Goal: Information Seeking & Learning: Learn about a topic

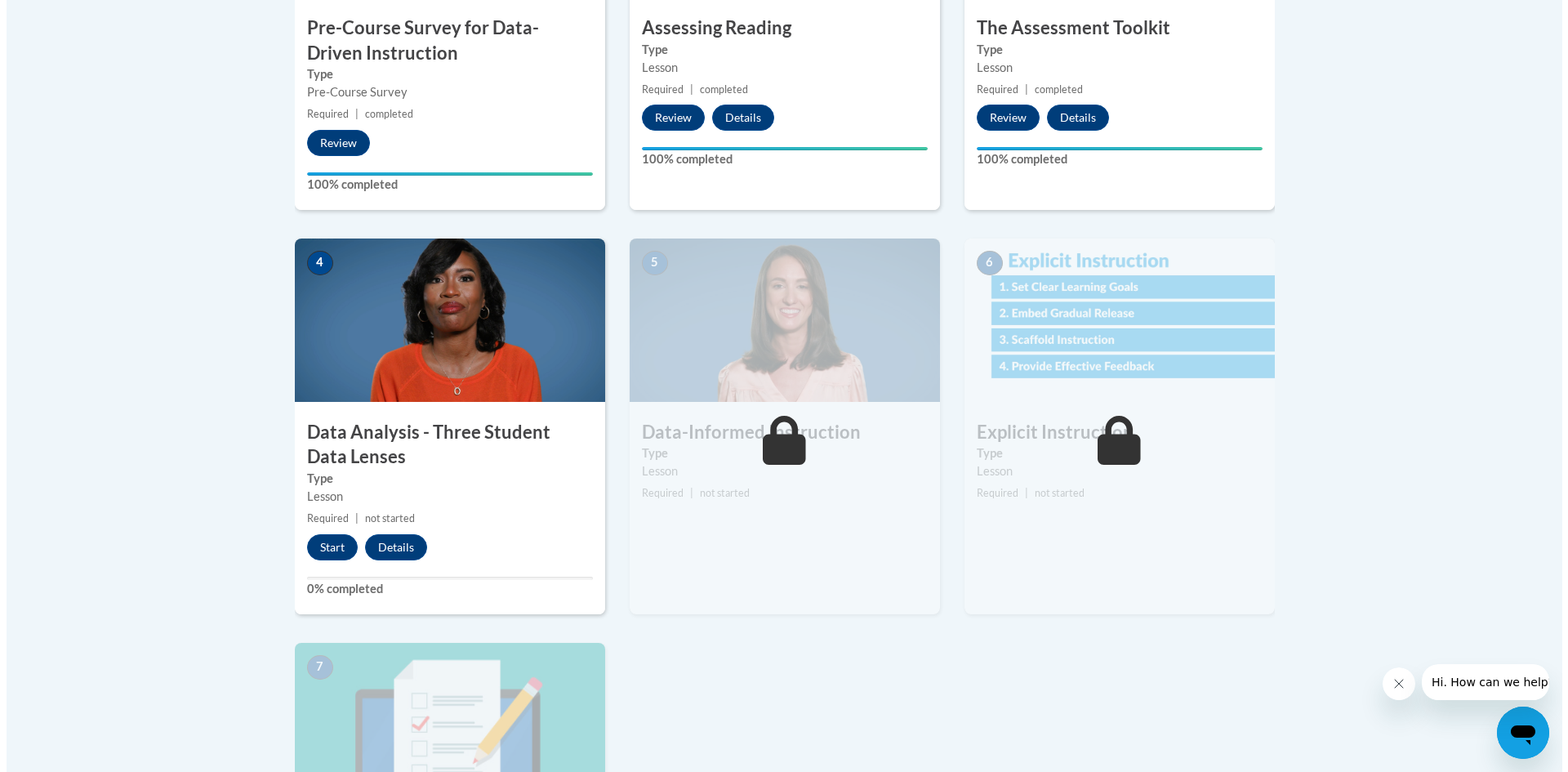
scroll to position [735, 0]
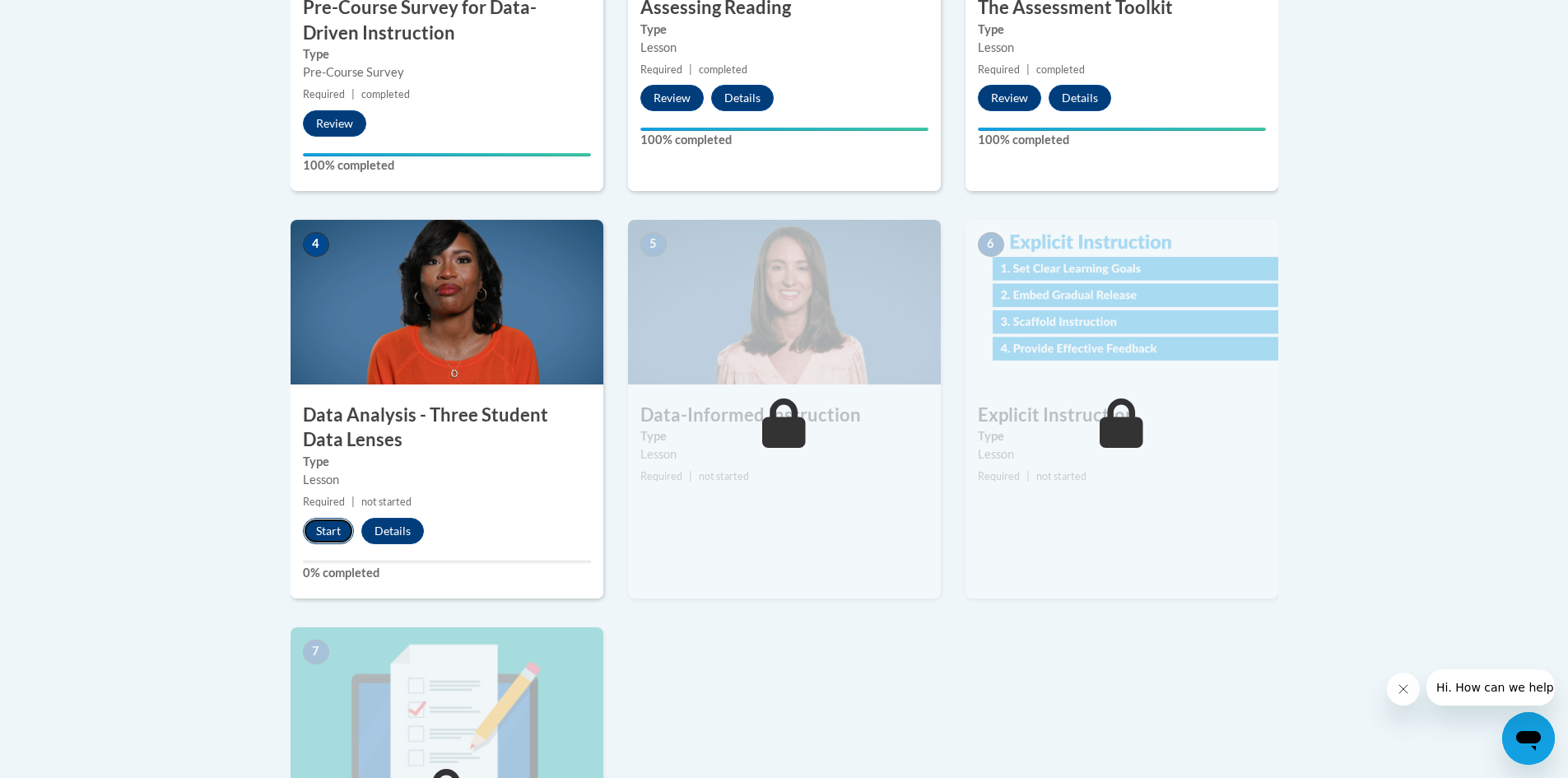
click at [322, 522] on button "Start" at bounding box center [328, 530] width 51 height 26
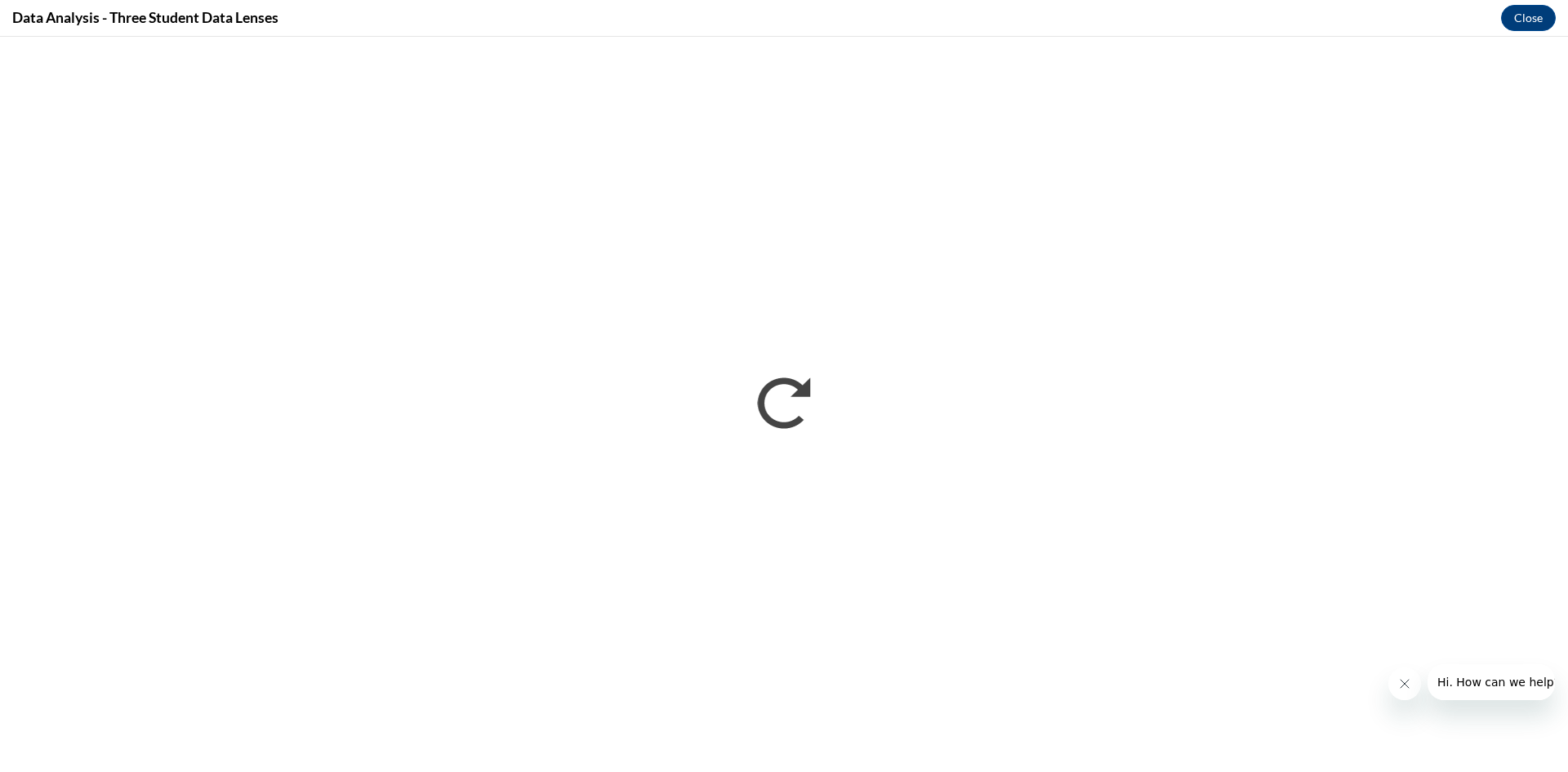
scroll to position [0, 0]
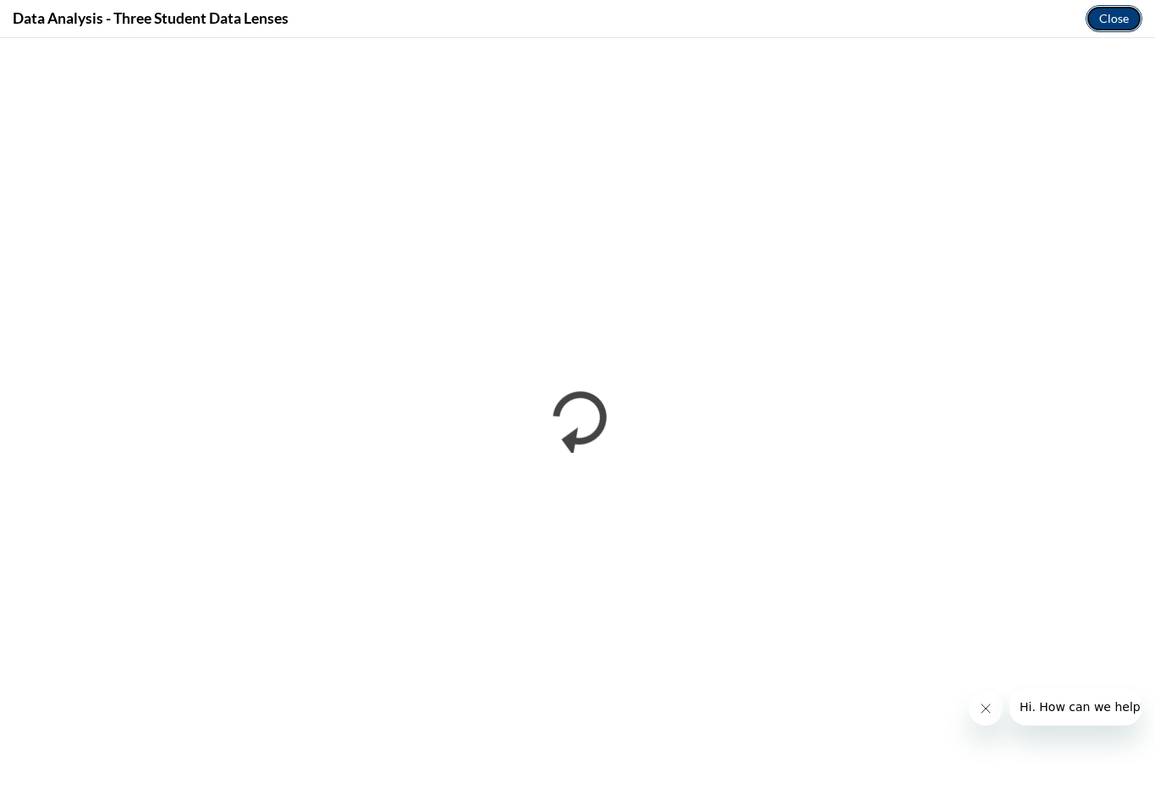
click at [1115, 16] on button "Close" at bounding box center [1114, 18] width 57 height 27
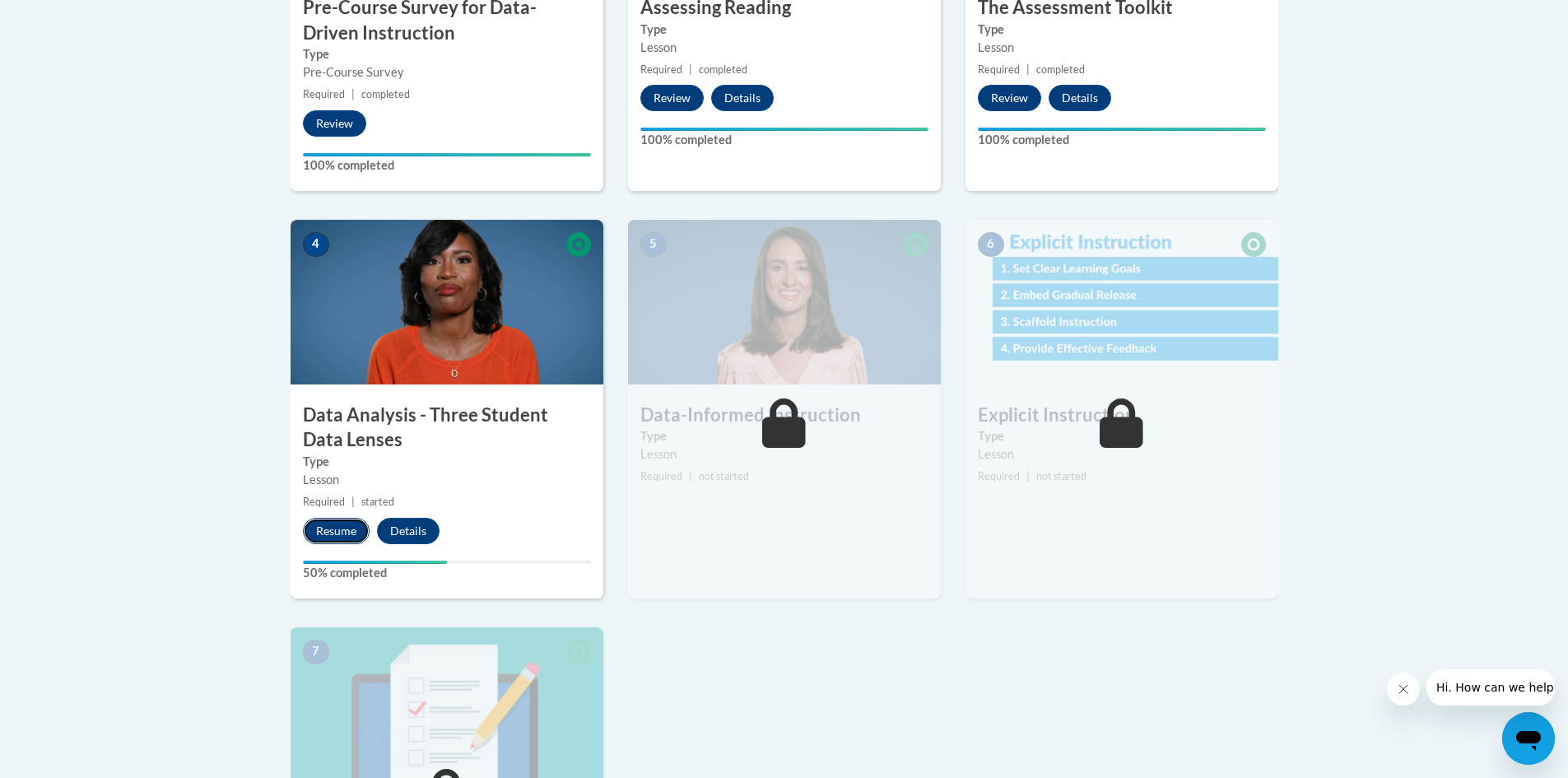
click at [340, 520] on button "Resume" at bounding box center [336, 530] width 67 height 26
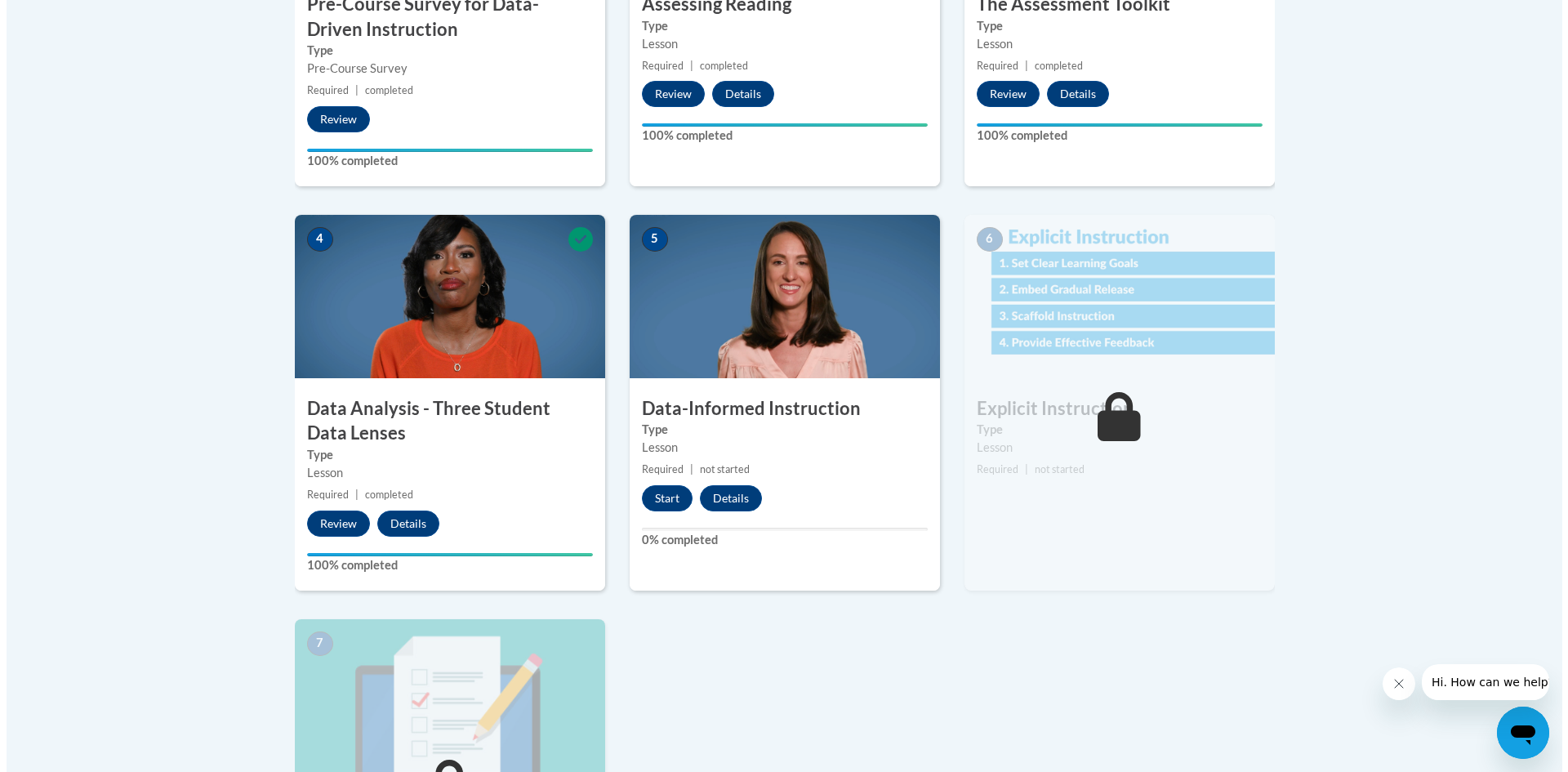
scroll to position [816, 0]
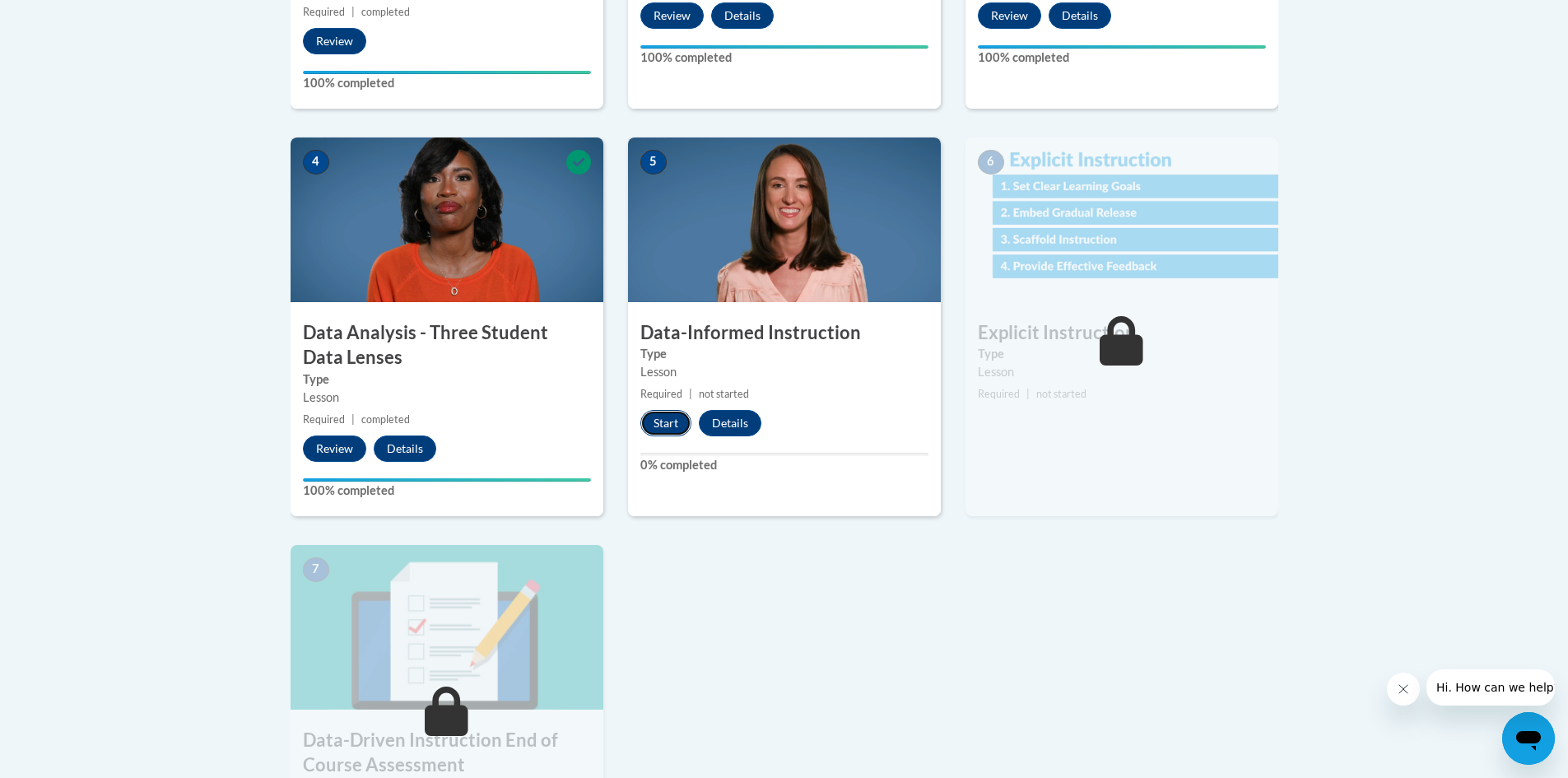
click at [661, 418] on button "Start" at bounding box center [665, 422] width 51 height 26
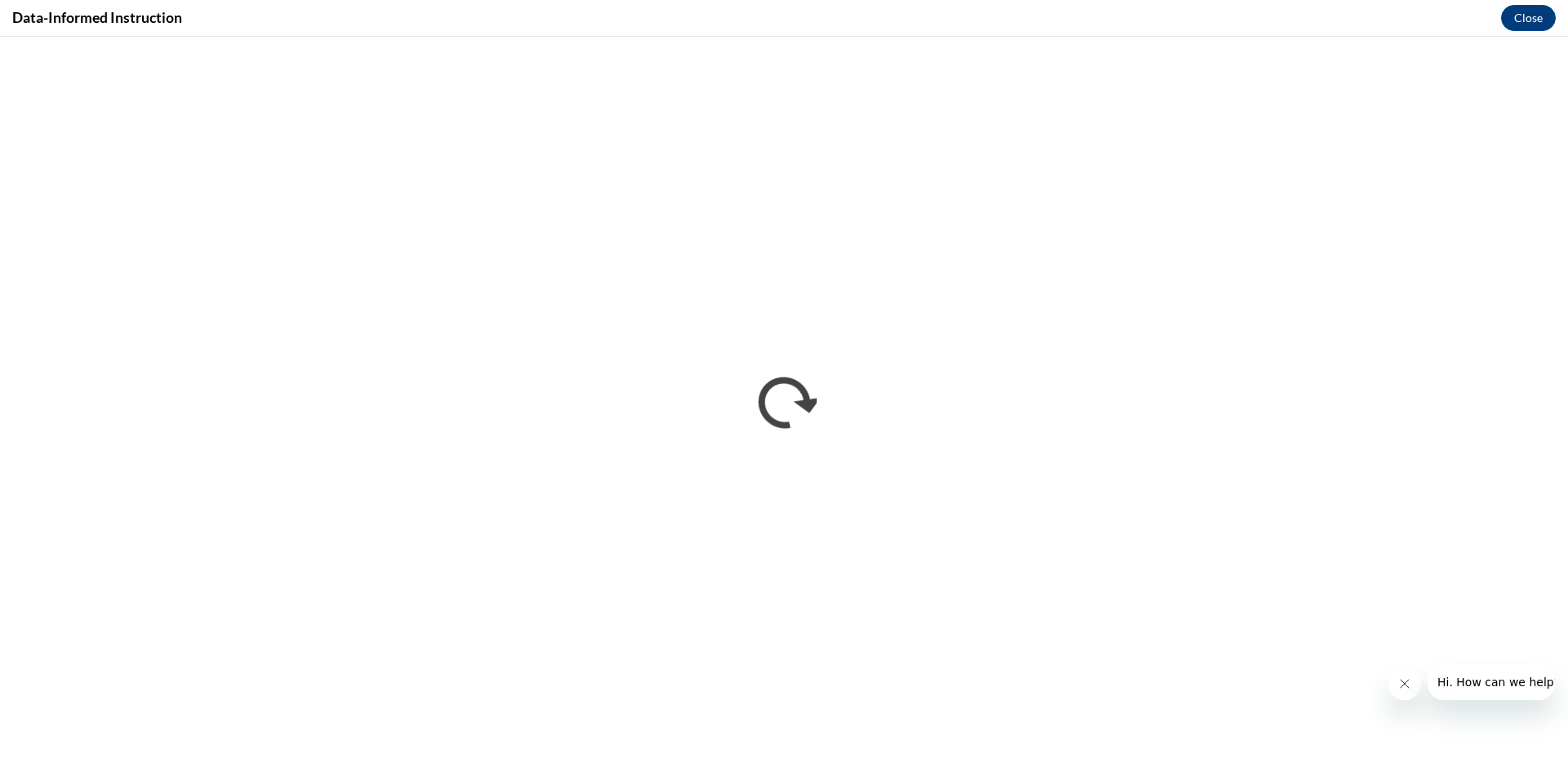
scroll to position [0, 0]
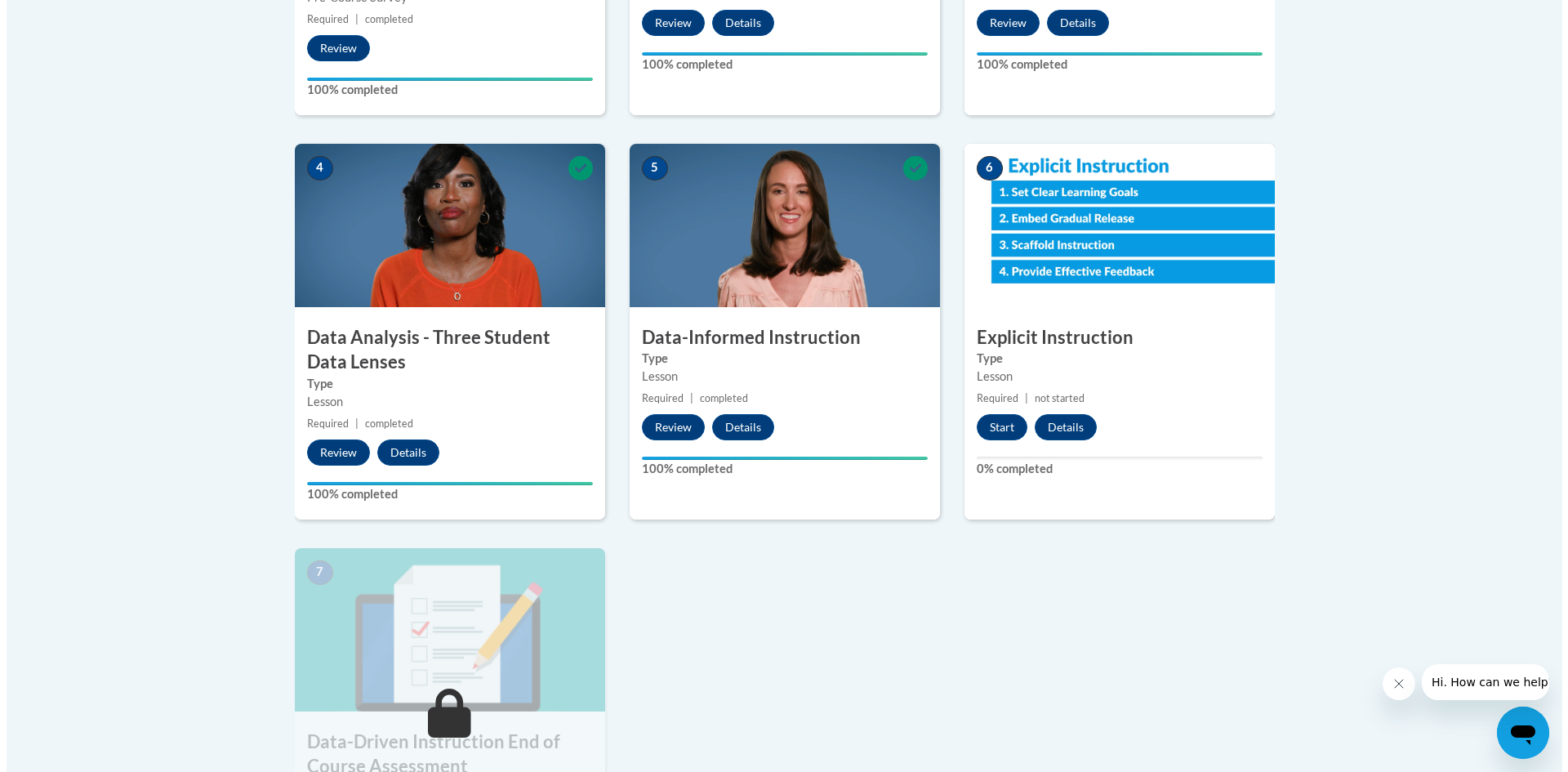
scroll to position [898, 0]
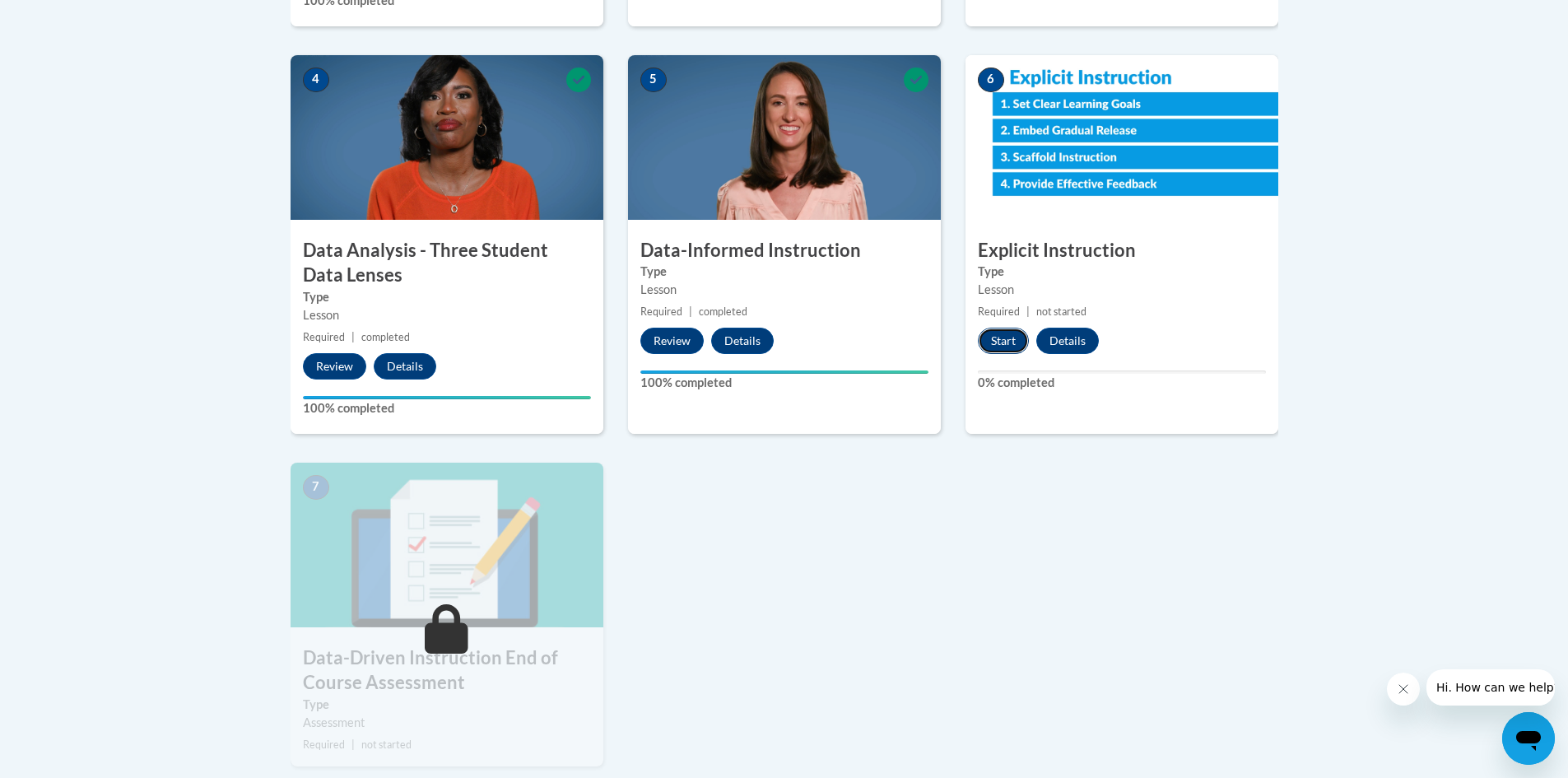
click at [999, 333] on button "Start" at bounding box center [1003, 340] width 51 height 26
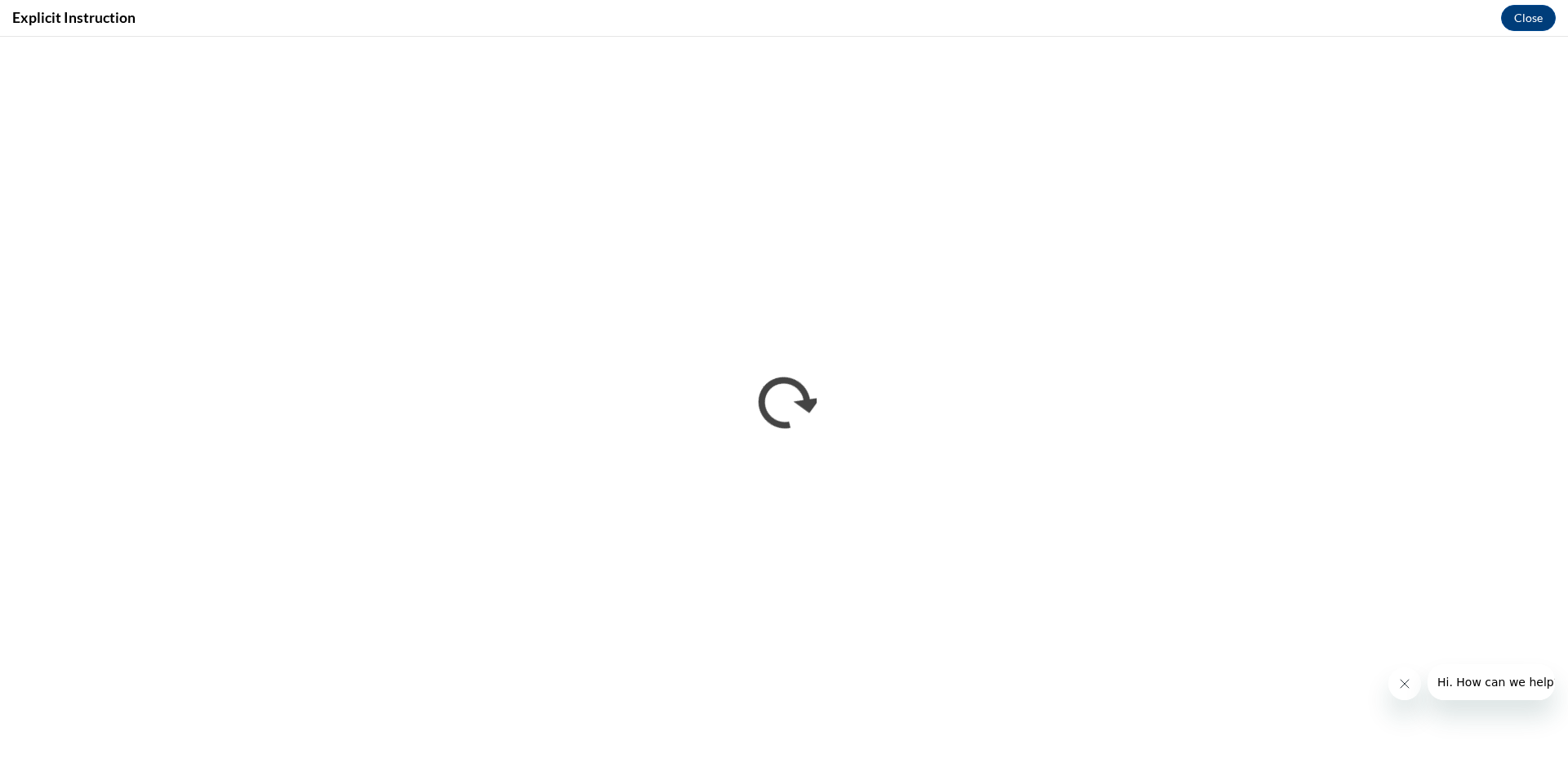
scroll to position [0, 0]
